Goal: Task Accomplishment & Management: Manage account settings

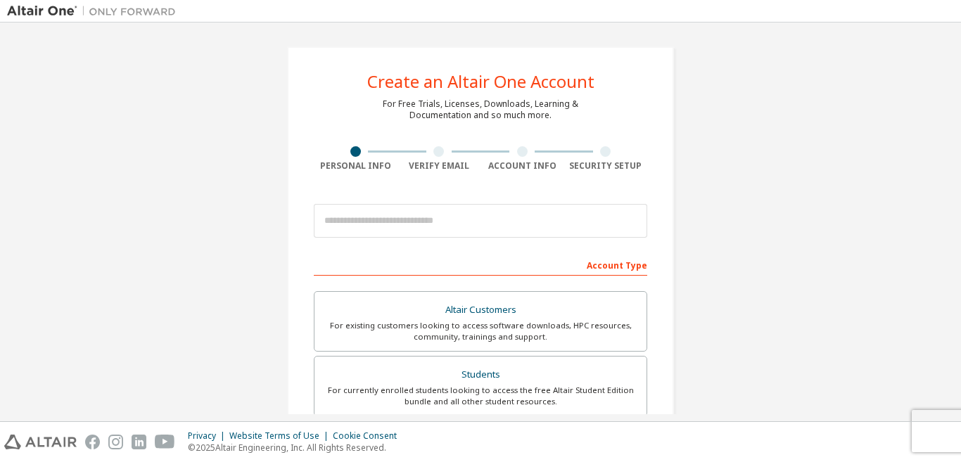
scroll to position [165, 0]
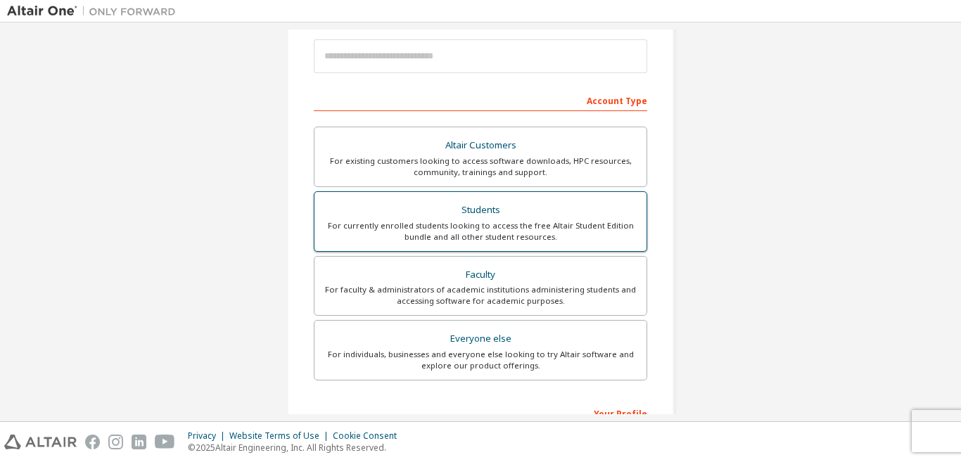
click at [474, 227] on div "For currently enrolled students looking to access the free Altair Student Editi…" at bounding box center [480, 231] width 315 height 23
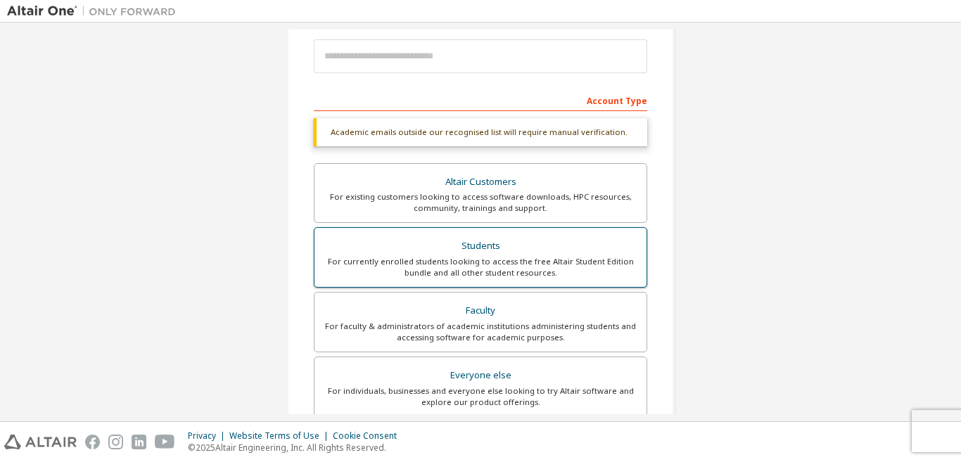
click at [476, 243] on div "Students" at bounding box center [480, 246] width 315 height 20
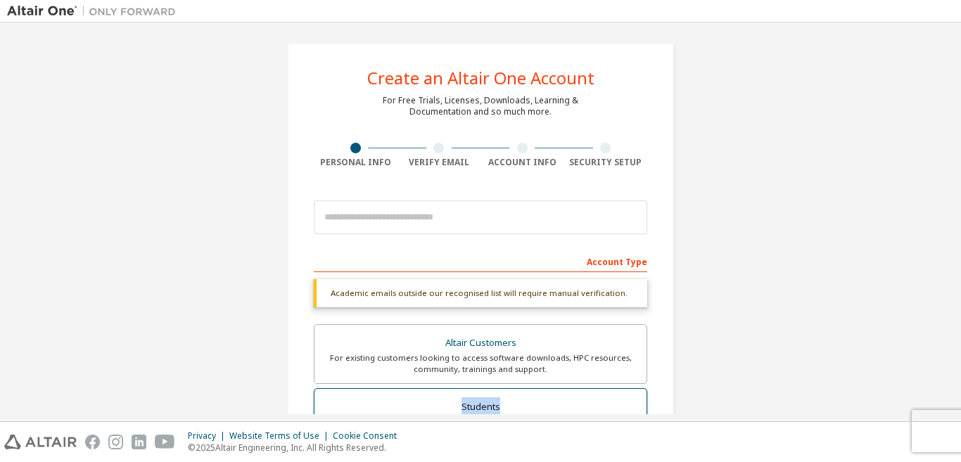
scroll to position [3, 0]
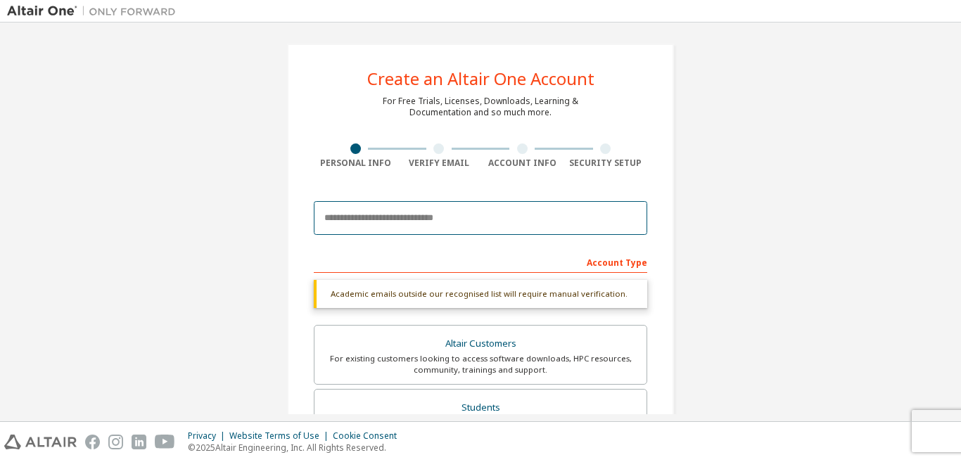
click at [433, 219] on input "email" at bounding box center [480, 218] width 333 height 34
type input "**********"
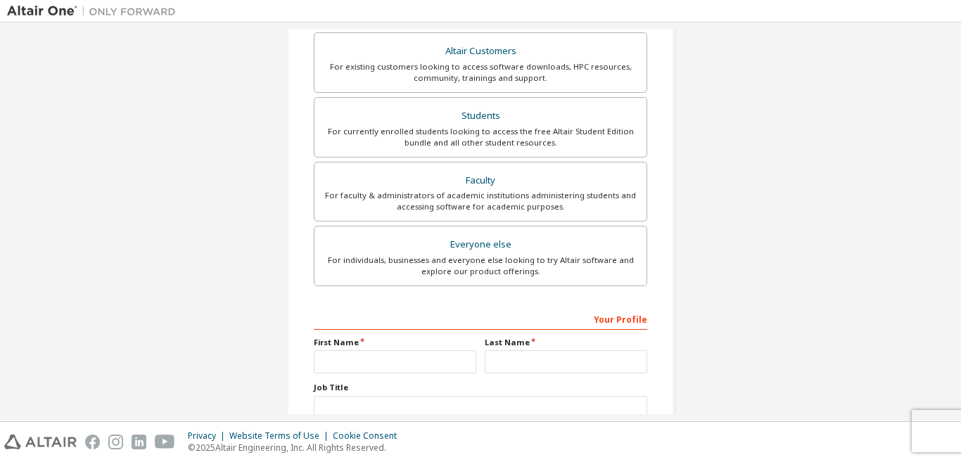
scroll to position [402, 0]
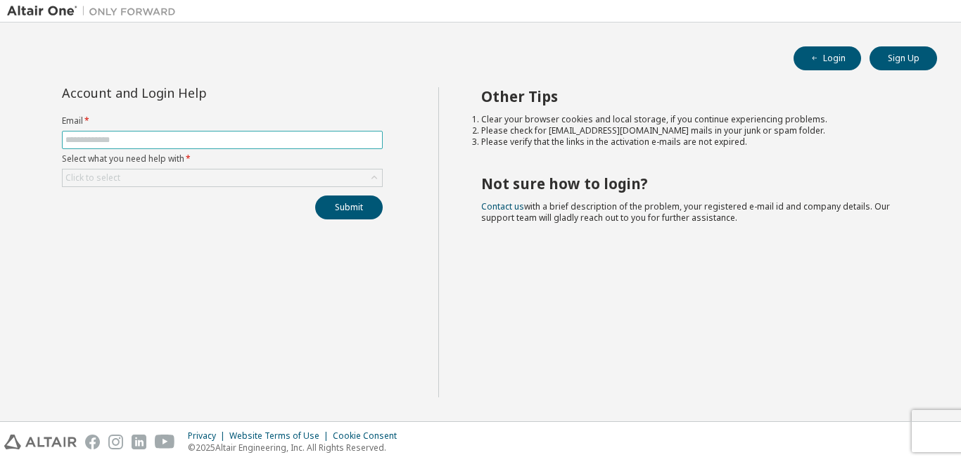
click at [290, 141] on input "text" at bounding box center [222, 139] width 314 height 11
type input "**********"
click at [241, 172] on div "Click to select" at bounding box center [222, 178] width 319 height 17
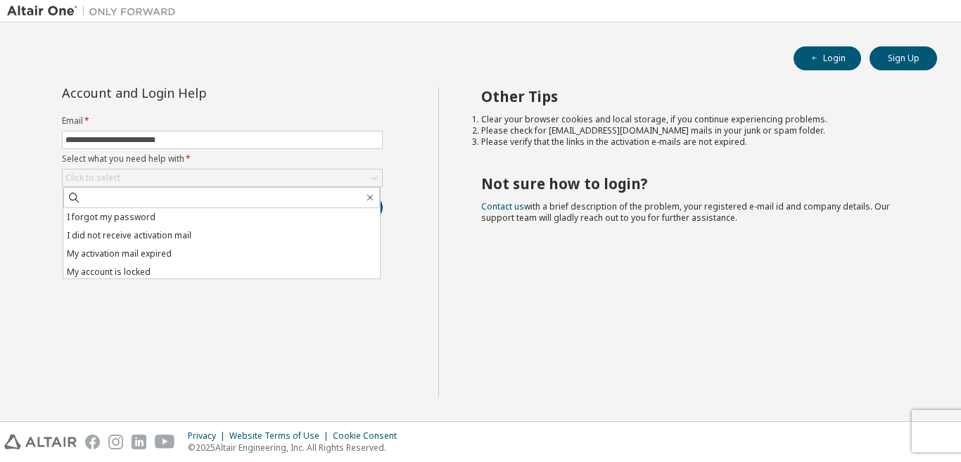
click at [607, 268] on div "Other Tips Clear your browser cookies and local storage, if you continue experi…" at bounding box center [696, 242] width 516 height 310
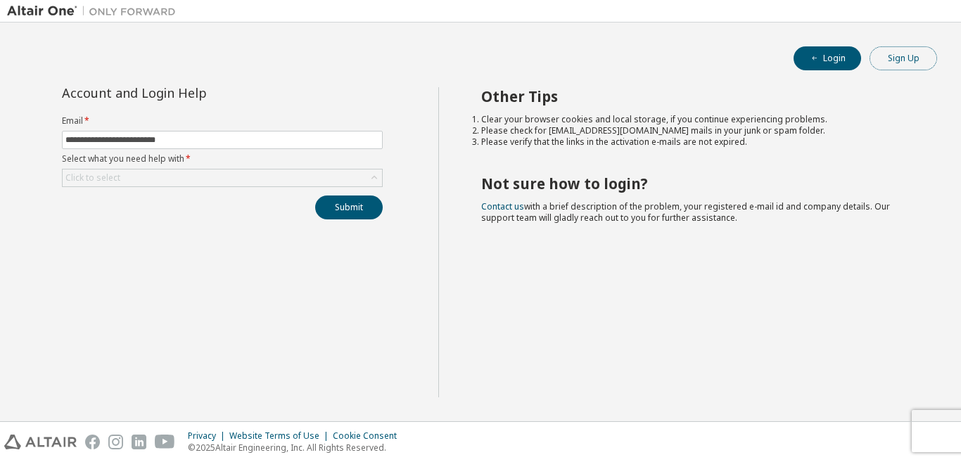
click at [897, 57] on button "Sign Up" at bounding box center [904, 58] width 68 height 24
click at [214, 132] on span at bounding box center [222, 140] width 321 height 18
click at [215, 136] on input "text" at bounding box center [222, 139] width 314 height 11
type input "**********"
click at [198, 180] on div "Click to select" at bounding box center [222, 178] width 319 height 17
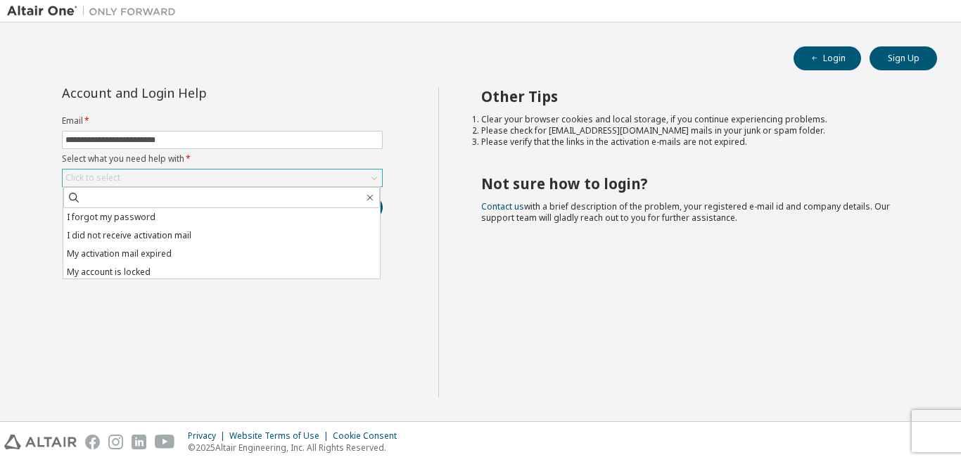
click at [198, 180] on div "Click to select" at bounding box center [222, 178] width 319 height 17
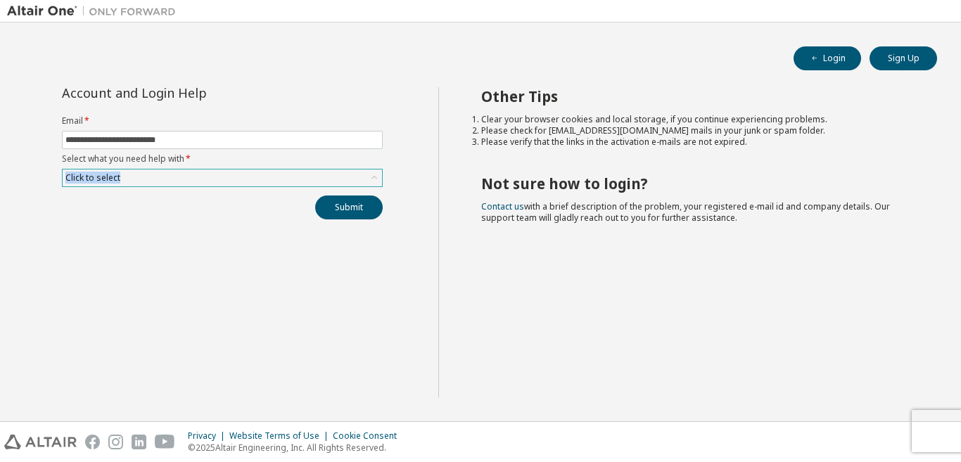
click at [198, 180] on div "Click to select" at bounding box center [222, 178] width 319 height 17
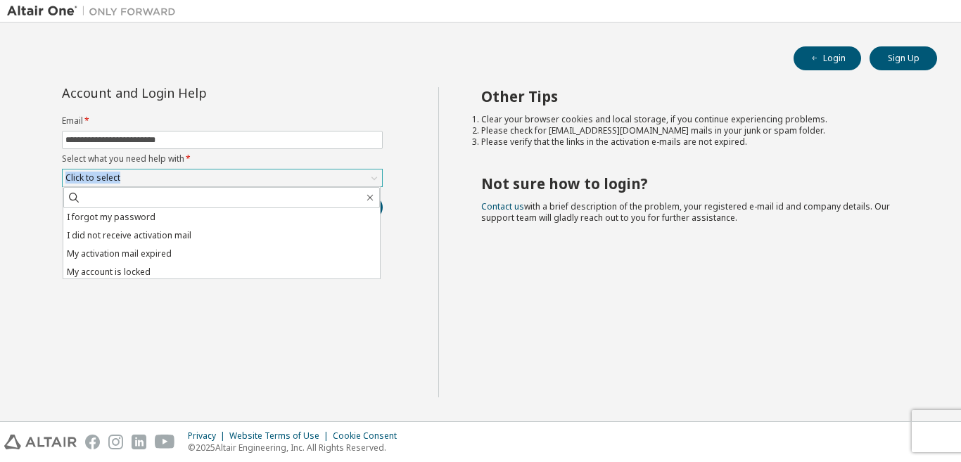
click at [198, 180] on div "Click to select" at bounding box center [222, 178] width 319 height 17
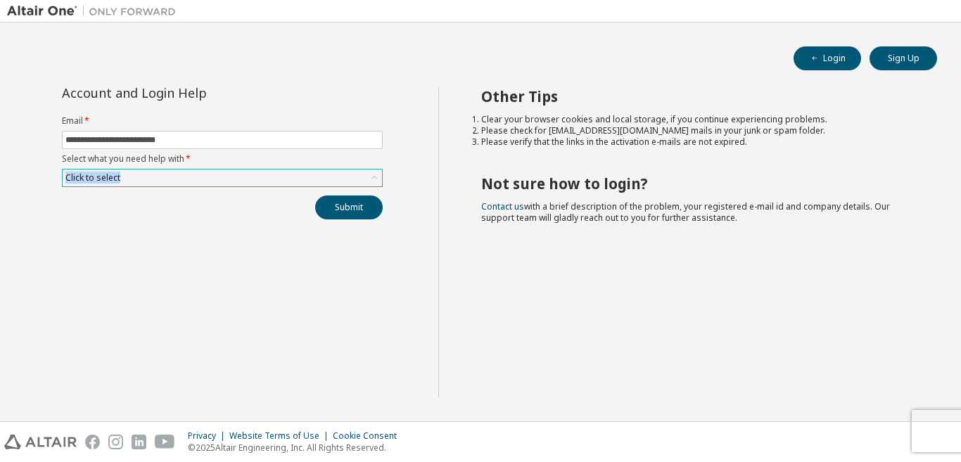
click at [198, 180] on div "Click to select" at bounding box center [222, 178] width 319 height 17
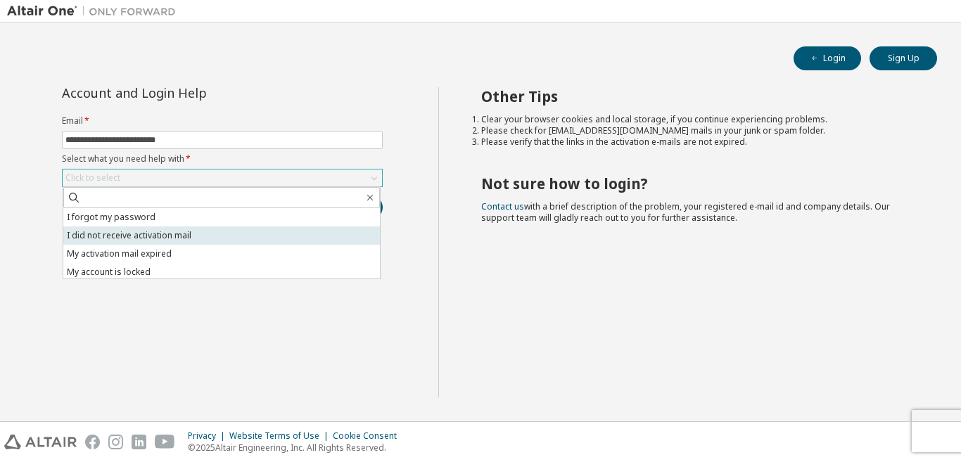
click at [160, 231] on li "I did not receive activation mail" at bounding box center [221, 236] width 317 height 18
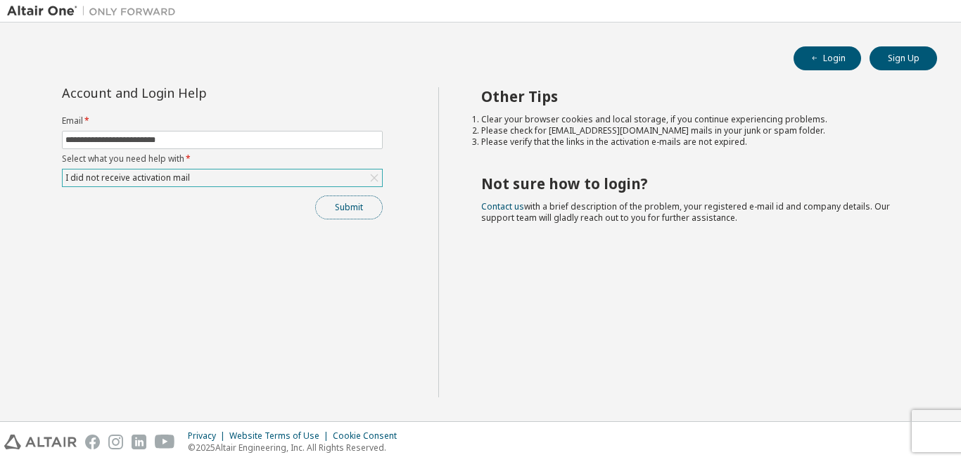
click at [326, 203] on button "Submit" at bounding box center [349, 208] width 68 height 24
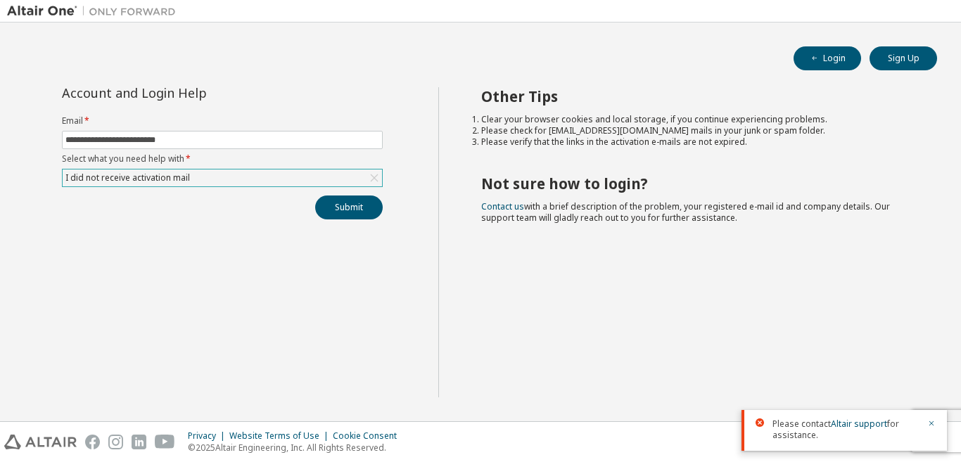
click at [299, 181] on div "I did not receive activation mail" at bounding box center [222, 178] width 319 height 17
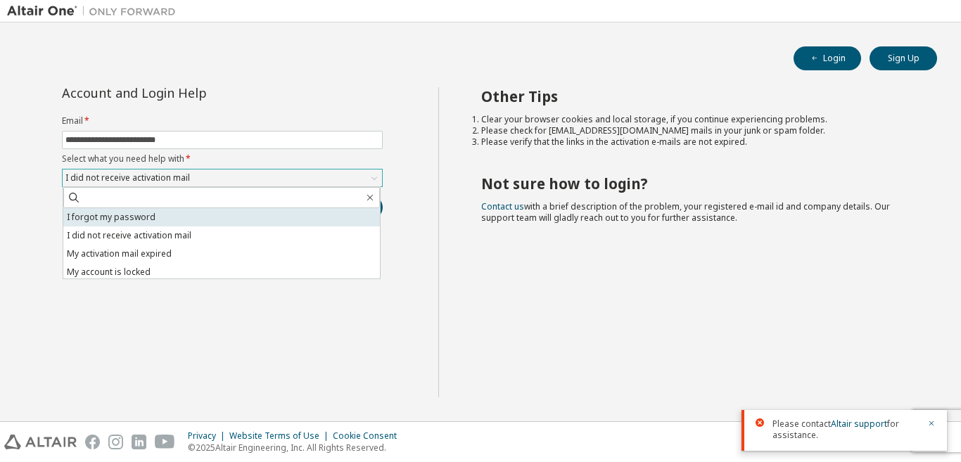
click at [234, 216] on li "I forgot my password" at bounding box center [221, 217] width 317 height 18
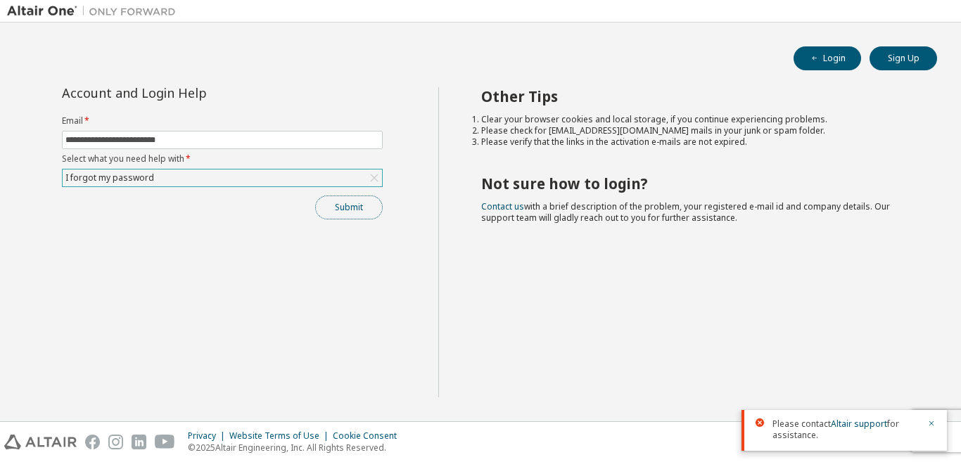
click at [341, 203] on button "Submit" at bounding box center [349, 208] width 68 height 24
